Goal: Check status: Check status

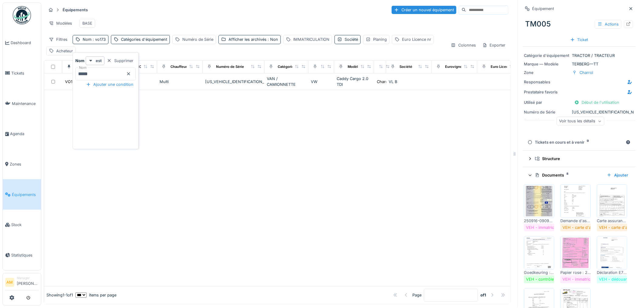
scroll to position [108, 0]
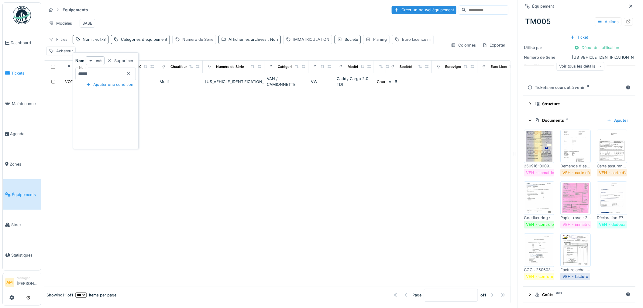
click at [46, 71] on body "Dashboard Tickets Maintenance [GEOGRAPHIC_DATA] Zones Équipements Stock Statist…" at bounding box center [321, 154] width 643 height 308
type input "******"
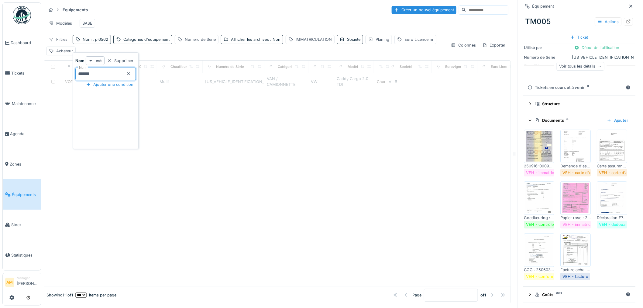
click at [252, 196] on div at bounding box center [277, 187] width 467 height 195
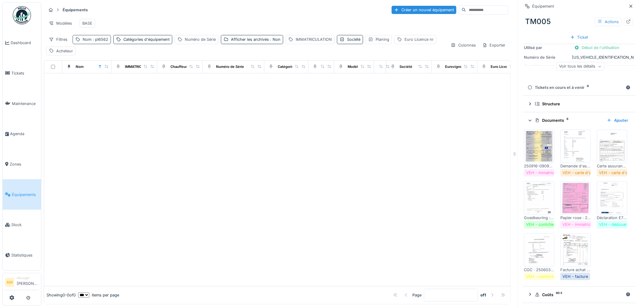
drag, startPoint x: 98, startPoint y: 48, endPoint x: 101, endPoint y: 47, distance: 3.1
click at [98, 44] on div "Nom : pl6562" at bounding box center [92, 39] width 38 height 9
click at [131, 75] on div at bounding box center [128, 74] width 5 height 6
click at [329, 44] on div "Société" at bounding box center [333, 39] width 26 height 9
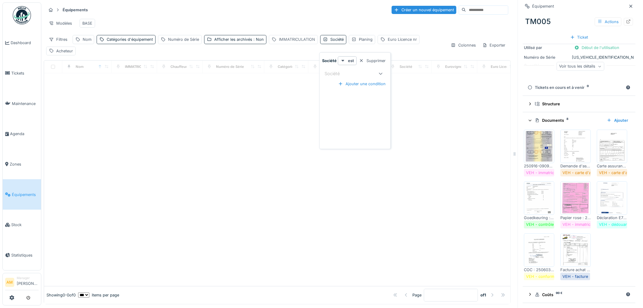
click at [303, 42] on div "IMMATRICULATION" at bounding box center [297, 39] width 36 height 6
click at [296, 72] on label "IMMATRICULATION" at bounding box center [296, 73] width 47 height 7
click at [296, 72] on input "IMMATRICULATION" at bounding box center [315, 73] width 89 height 13
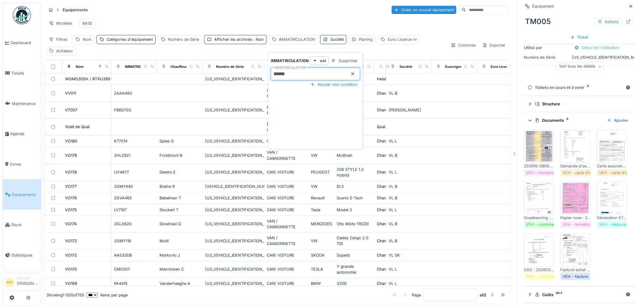
type input "******"
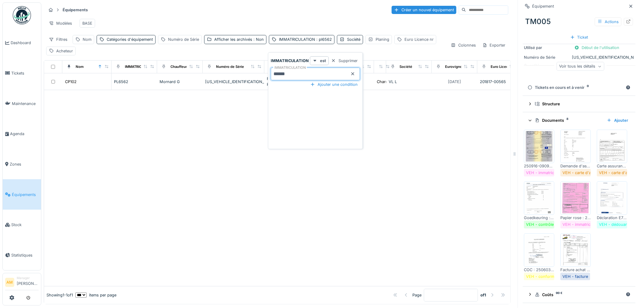
click at [126, 101] on div at bounding box center [277, 187] width 467 height 195
drag, startPoint x: 397, startPoint y: 183, endPoint x: 431, endPoint y: 164, distance: 38.4
click at [398, 180] on div at bounding box center [277, 187] width 467 height 195
click at [73, 153] on div at bounding box center [277, 187] width 467 height 195
click at [276, 196] on div at bounding box center [277, 187] width 467 height 195
